Goal: Task Accomplishment & Management: Manage account settings

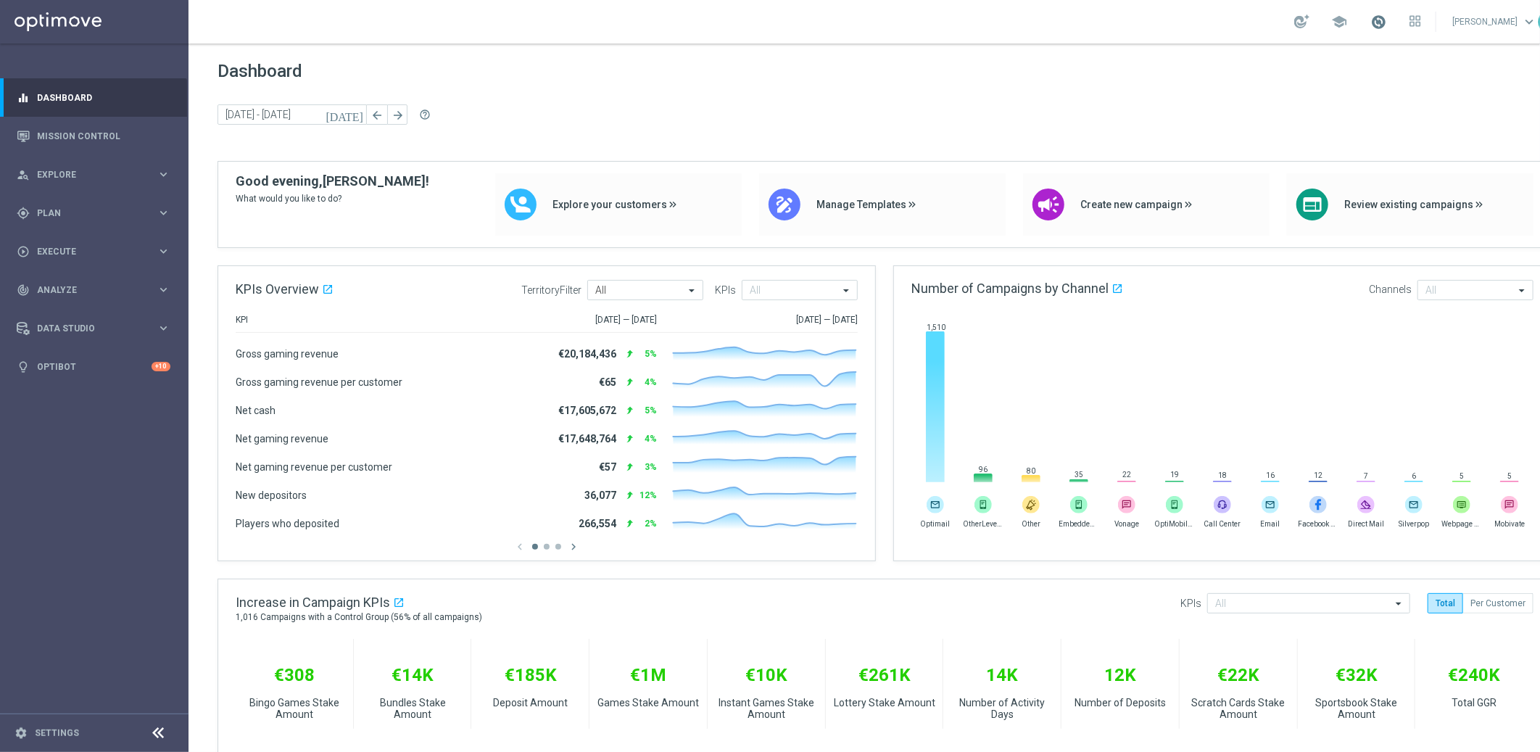
click at [1386, 17] on span at bounding box center [1378, 22] width 16 height 16
click at [123, 205] on div "gps_fixed Plan keyboard_arrow_right" at bounding box center [93, 213] width 187 height 38
click at [80, 238] on link "Target Groups" at bounding box center [94, 243] width 113 height 12
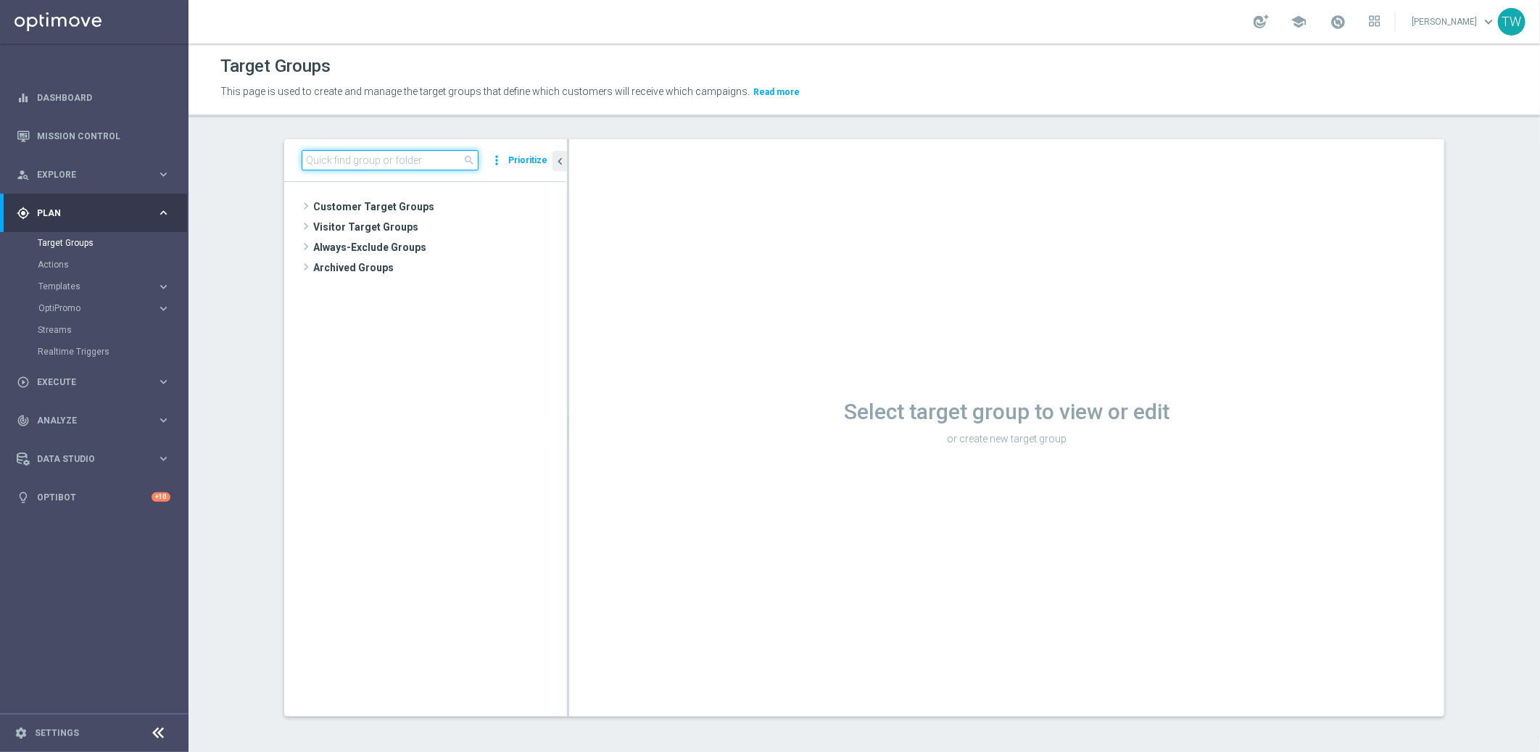
click at [387, 166] on input at bounding box center [390, 160] width 177 height 20
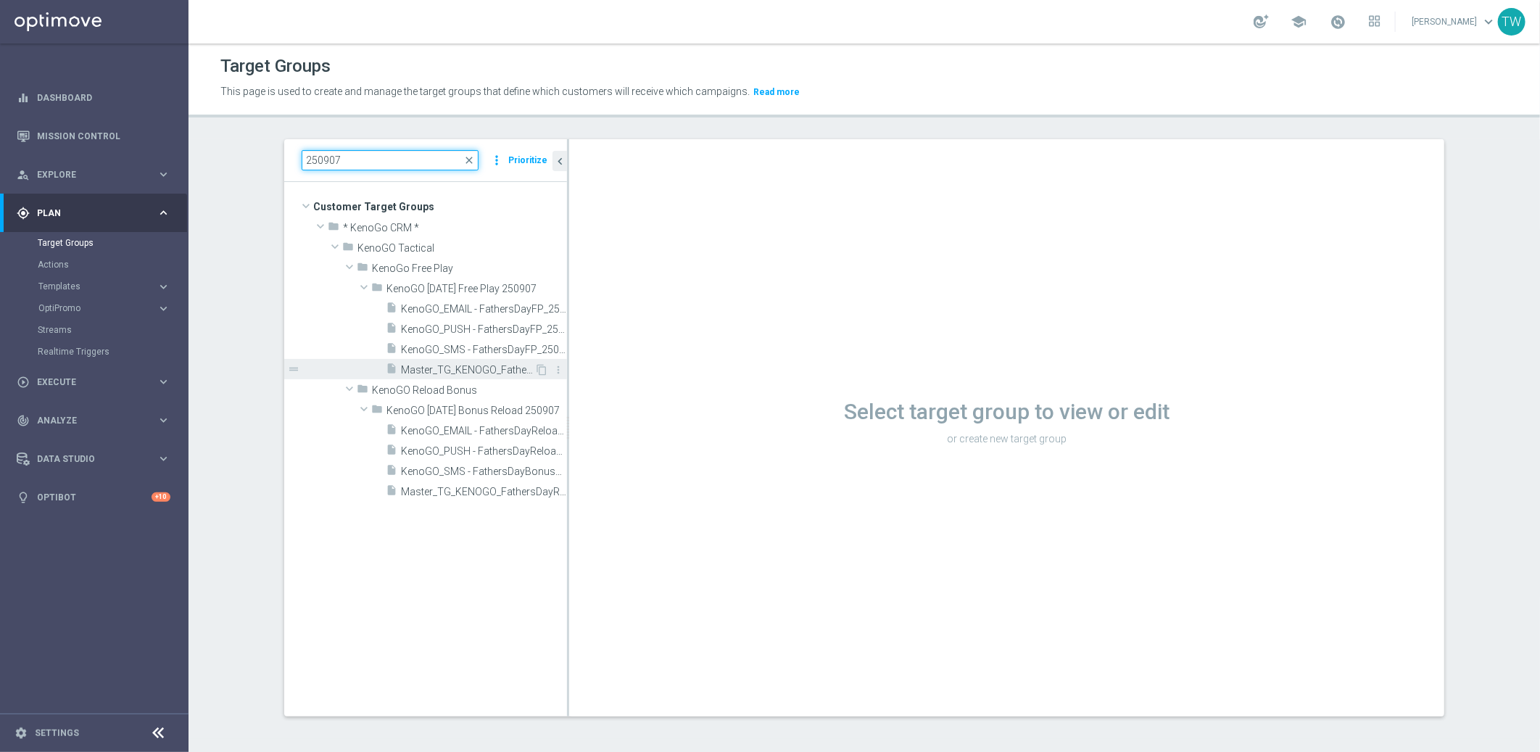
scroll to position [1, 0]
type input "250907"
click at [502, 365] on span "Master_TG_KENOGO_FathersDayFP_250907" at bounding box center [467, 368] width 133 height 12
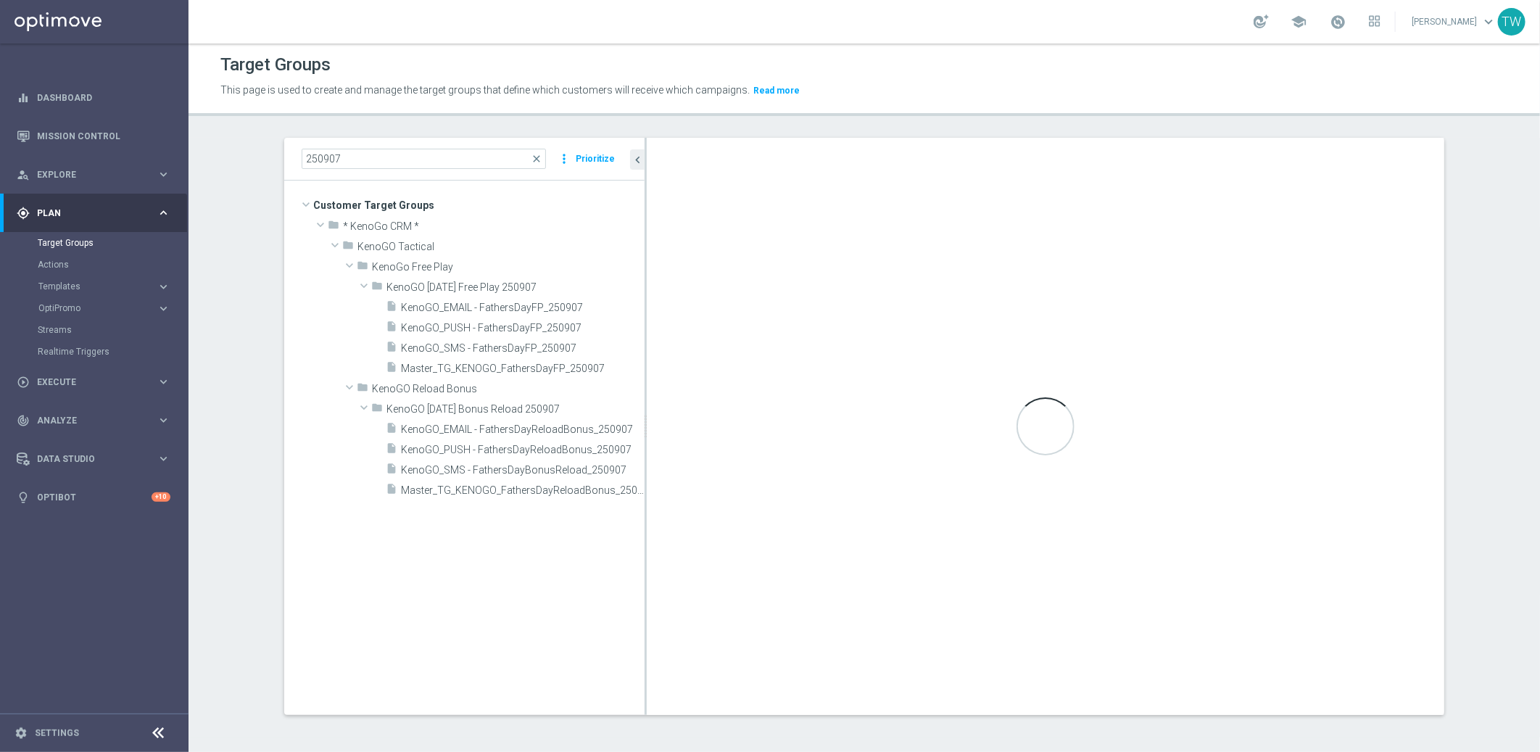
drag, startPoint x: 568, startPoint y: 384, endPoint x: 645, endPoint y: 384, distance: 77.6
click at [645, 384] on div at bounding box center [645, 426] width 2 height 577
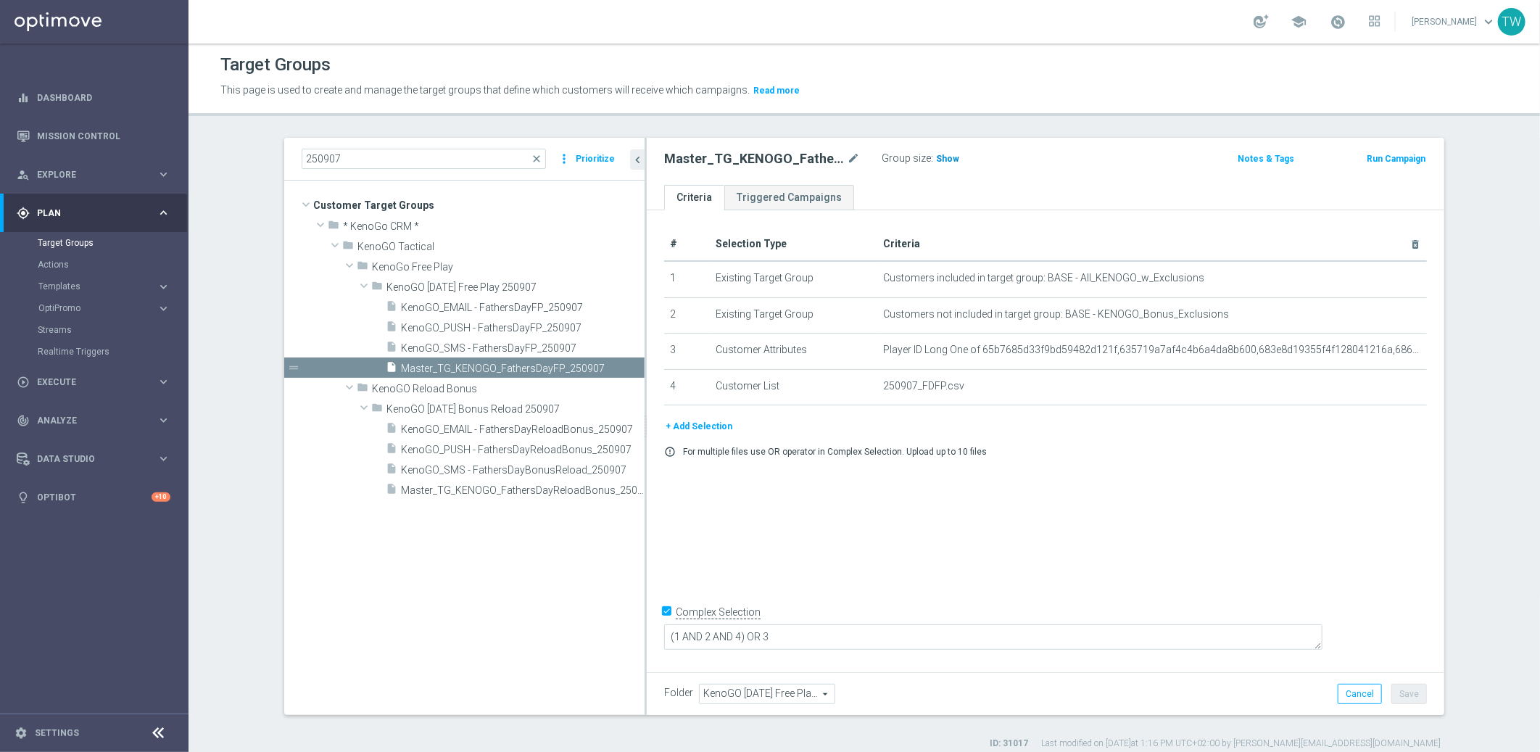
click at [947, 157] on span "Show" at bounding box center [947, 159] width 23 height 10
click at [945, 156] on span "30,960" at bounding box center [952, 161] width 30 height 14
click at [578, 491] on span "Master_TG_KENOGO_FathersDayReloadBonus_250907" at bounding box center [506, 490] width 211 height 12
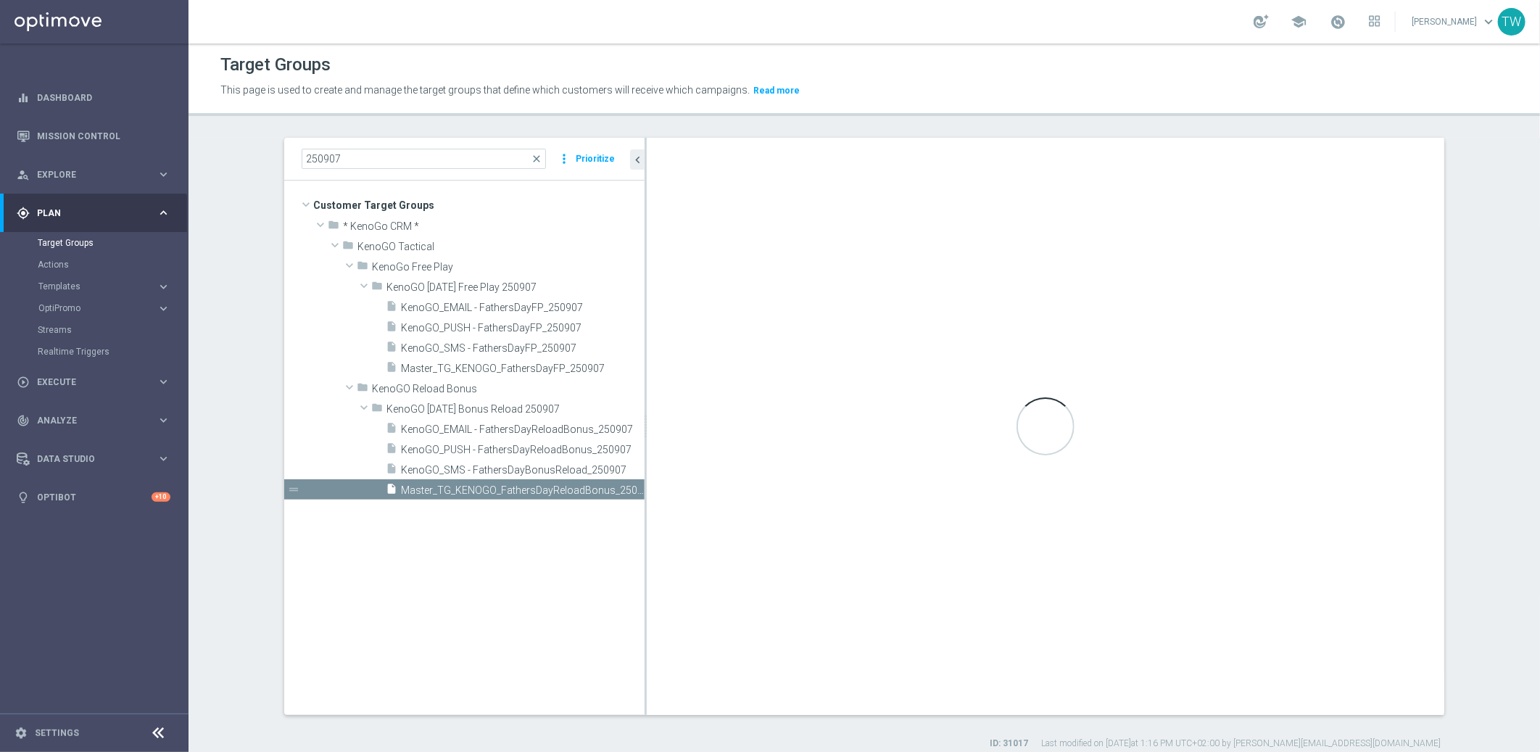
type input "KenoGO [DATE] Bonus Reload 250907"
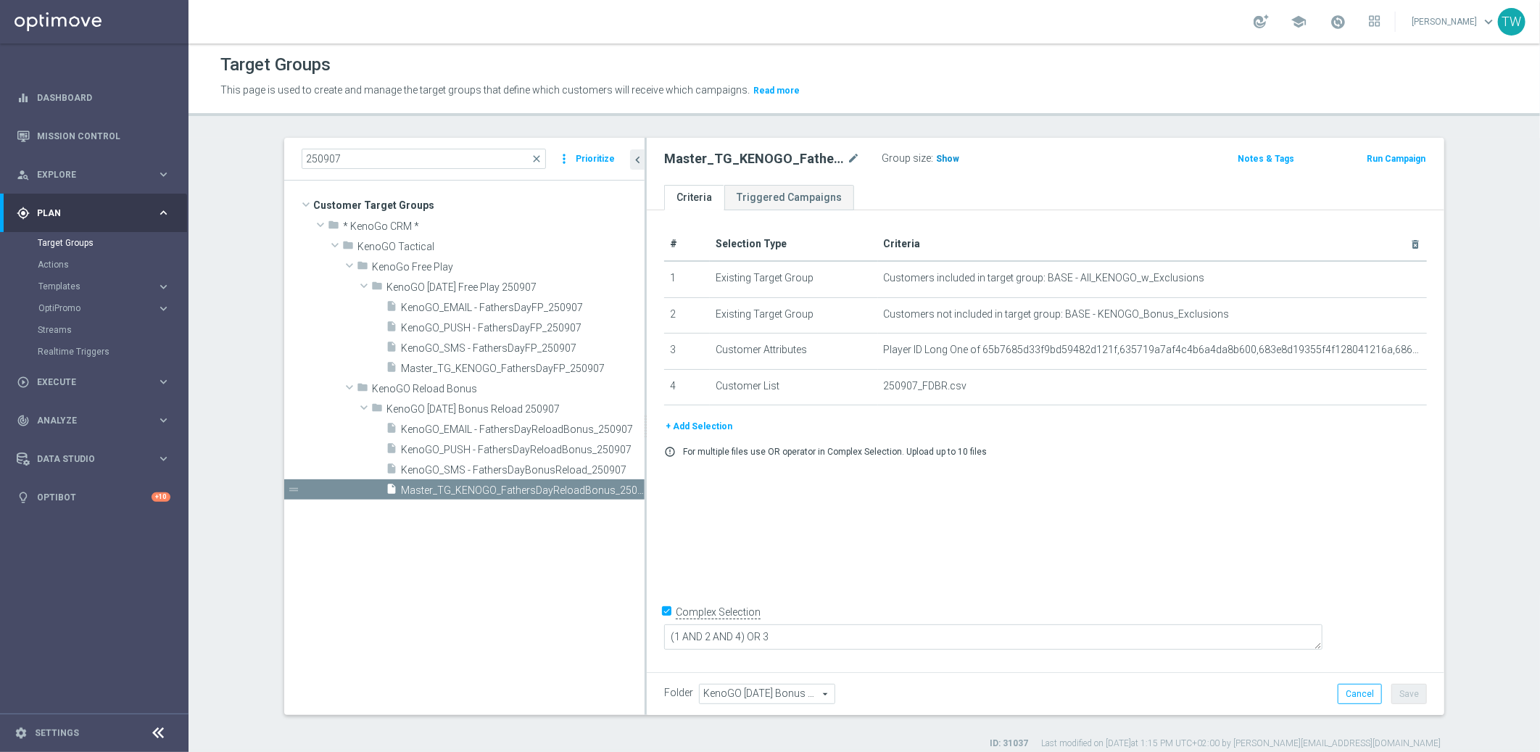
click at [947, 157] on span "Show" at bounding box center [947, 159] width 23 height 10
click at [950, 157] on span "4,764" at bounding box center [949, 161] width 25 height 14
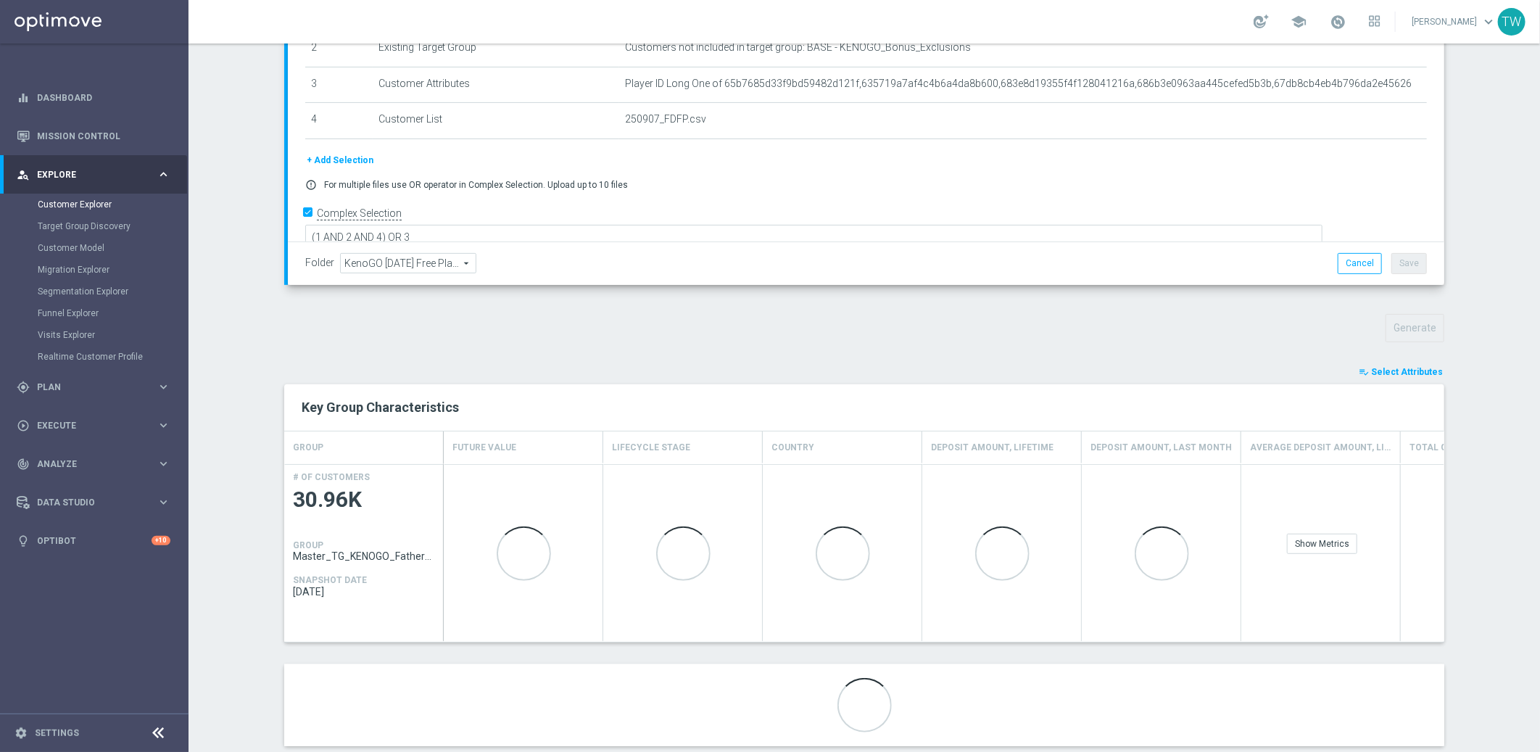
scroll to position [284, 0]
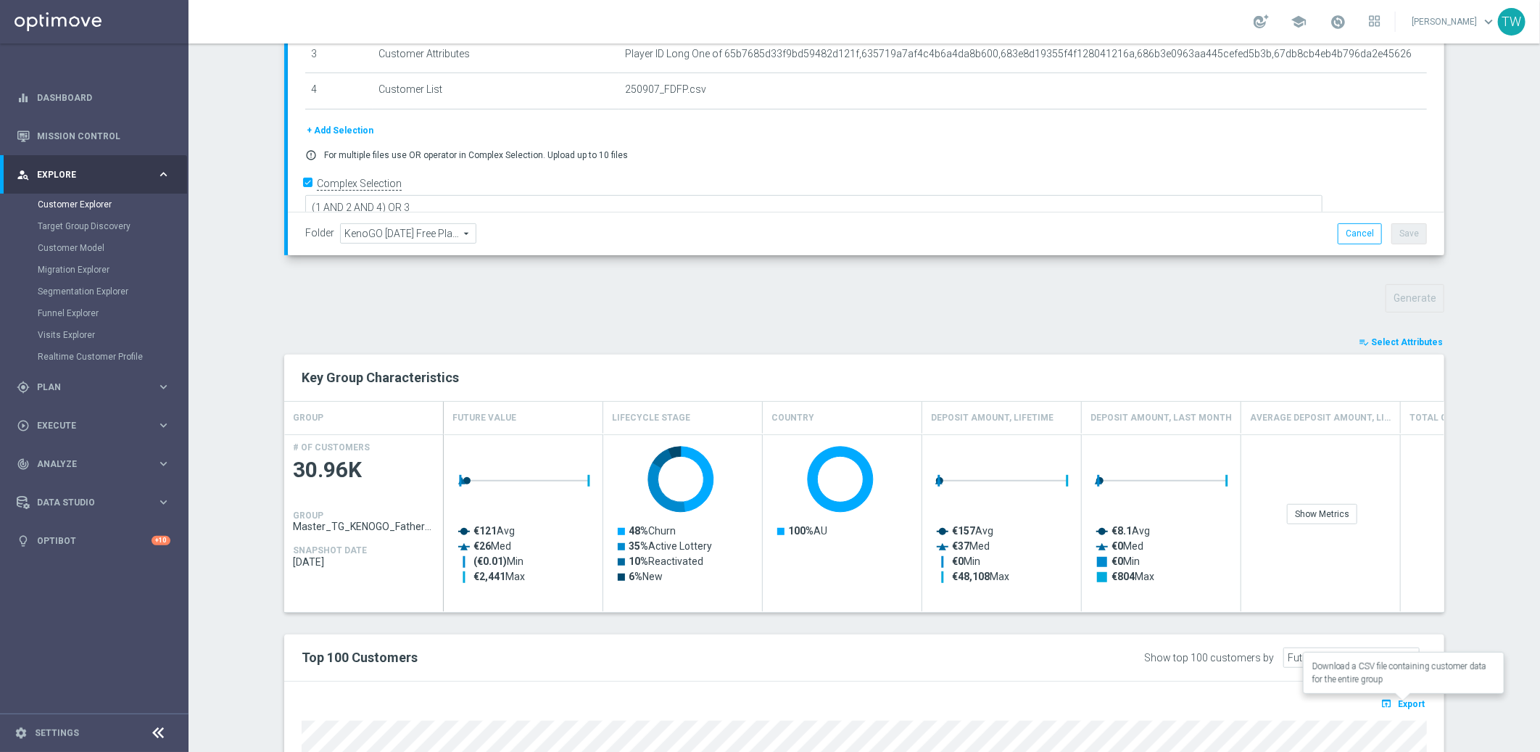
click at [1414, 703] on span "Export" at bounding box center [1411, 704] width 27 height 10
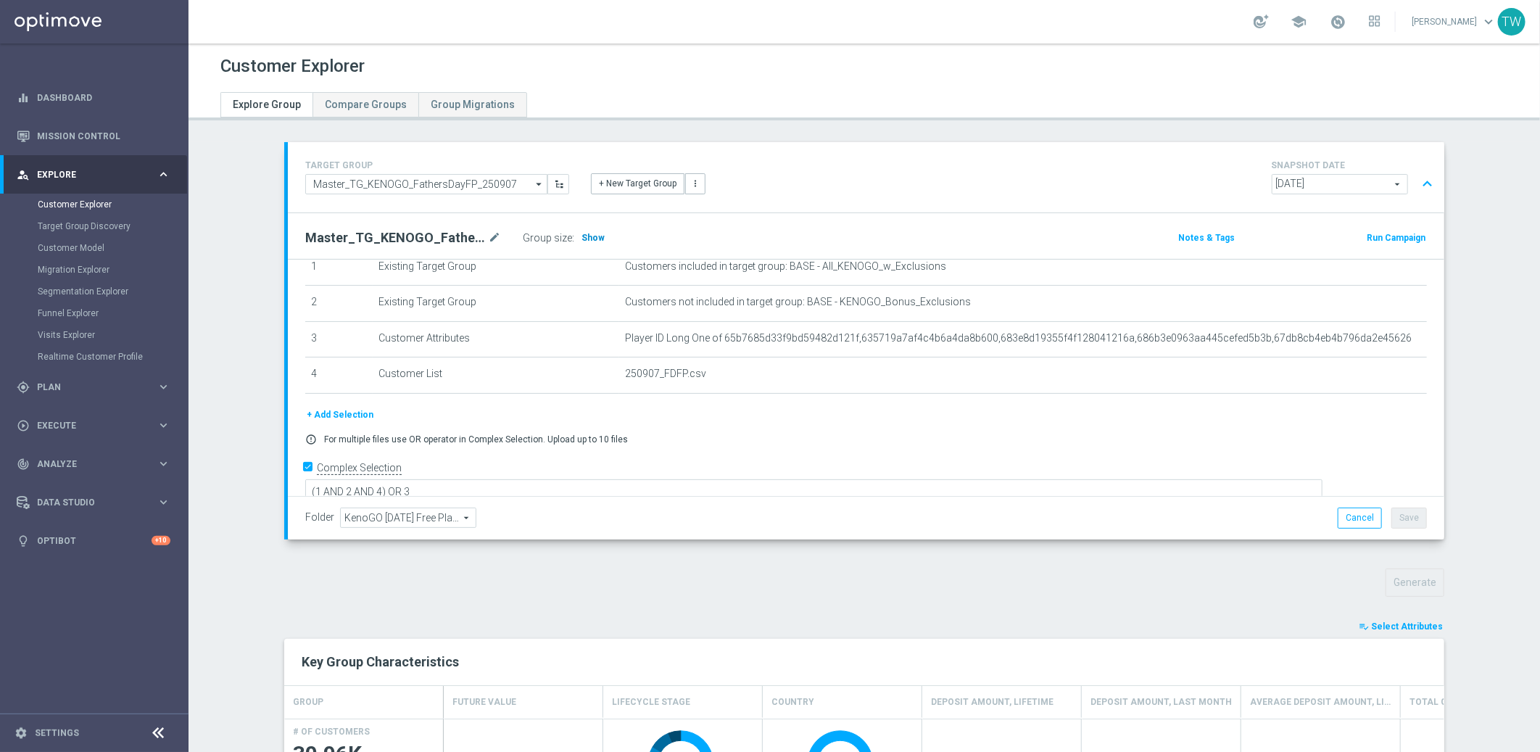
click at [601, 233] on h3 "Show" at bounding box center [593, 238] width 26 height 16
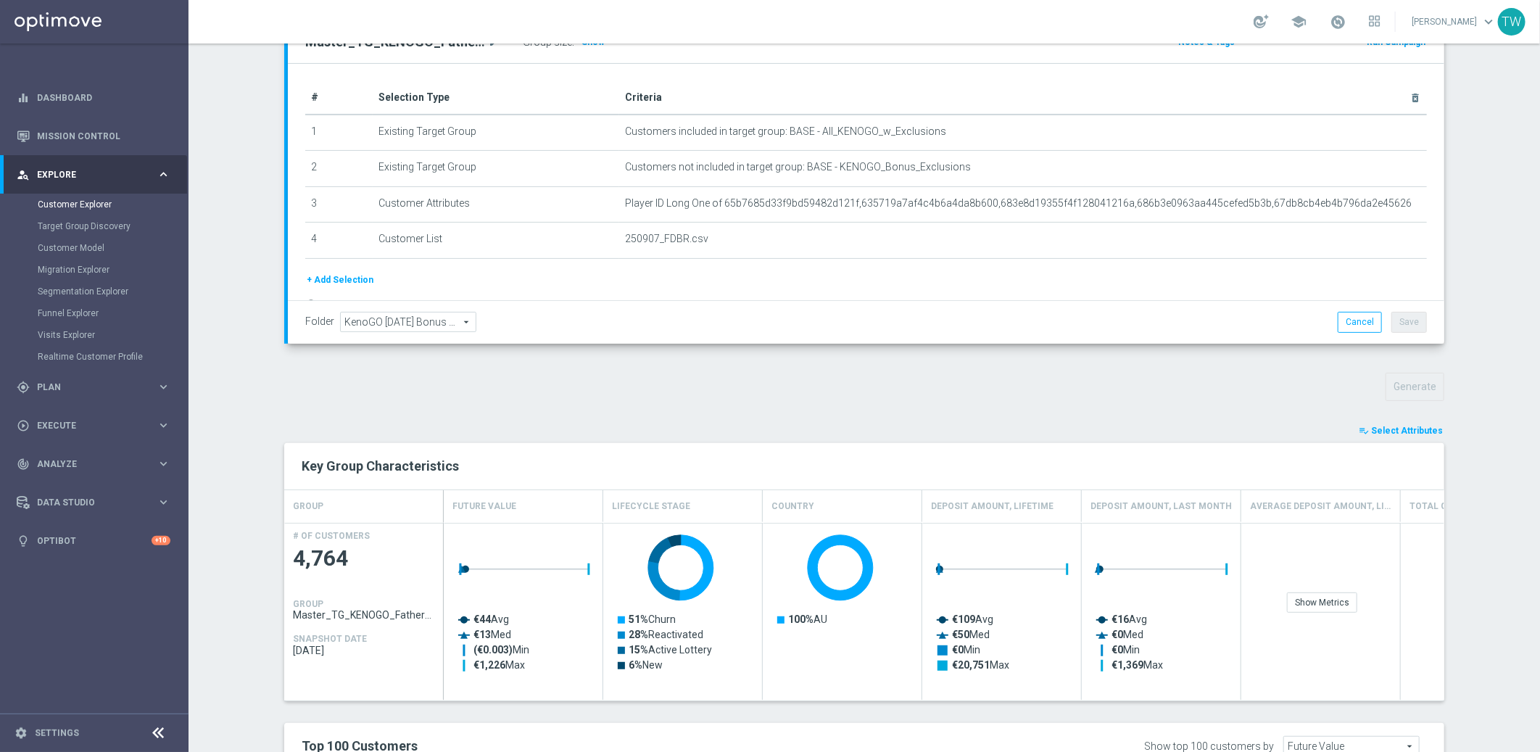
scroll to position [240, 0]
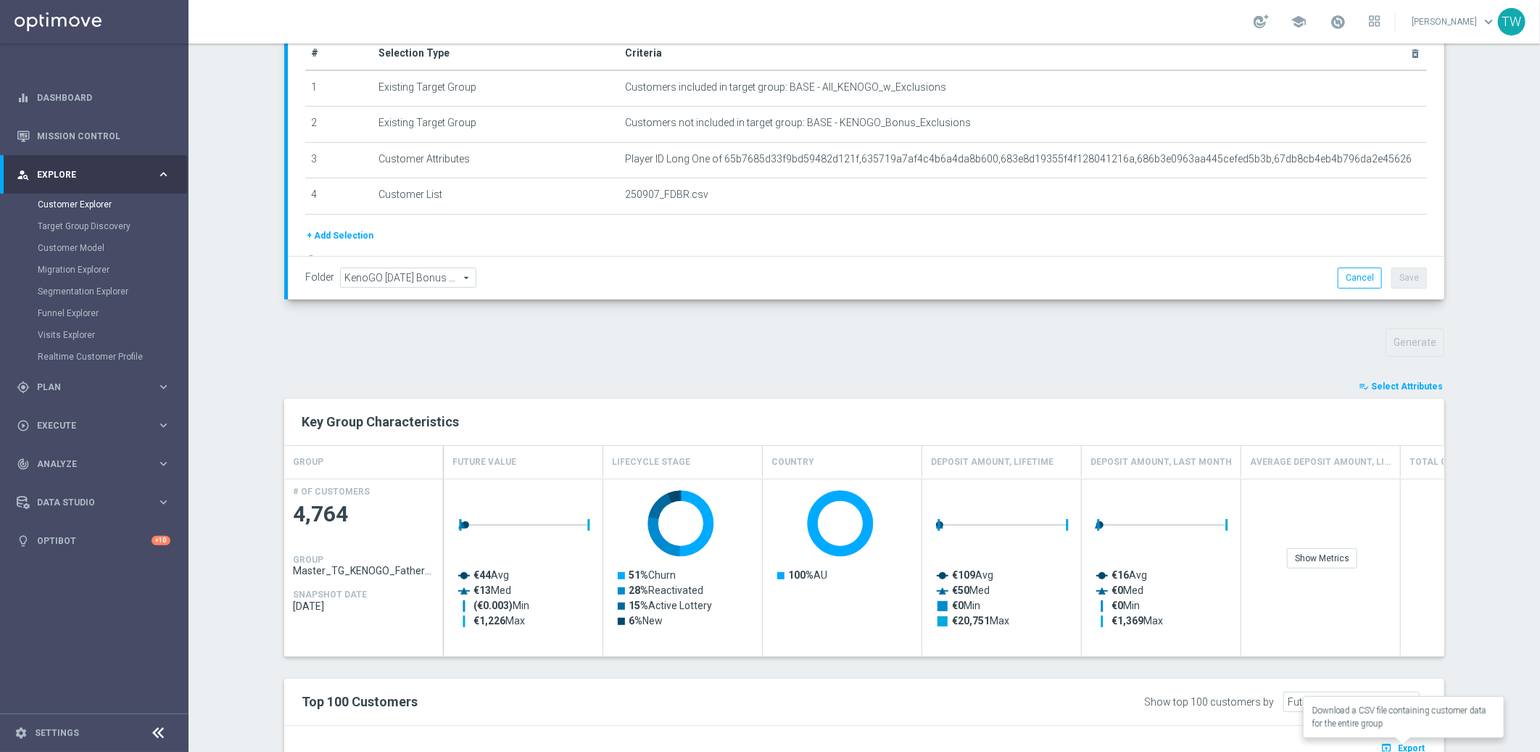
click at [1421, 743] on span "Export" at bounding box center [1411, 748] width 27 height 10
